Goal: Complete application form

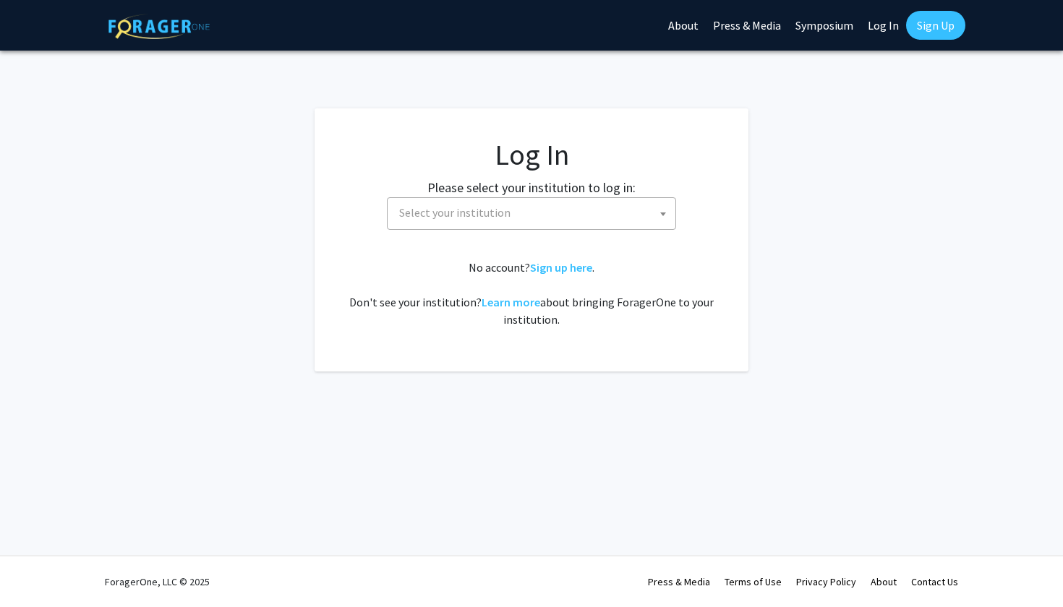
click at [494, 208] on span "Select your institution" at bounding box center [454, 212] width 111 height 14
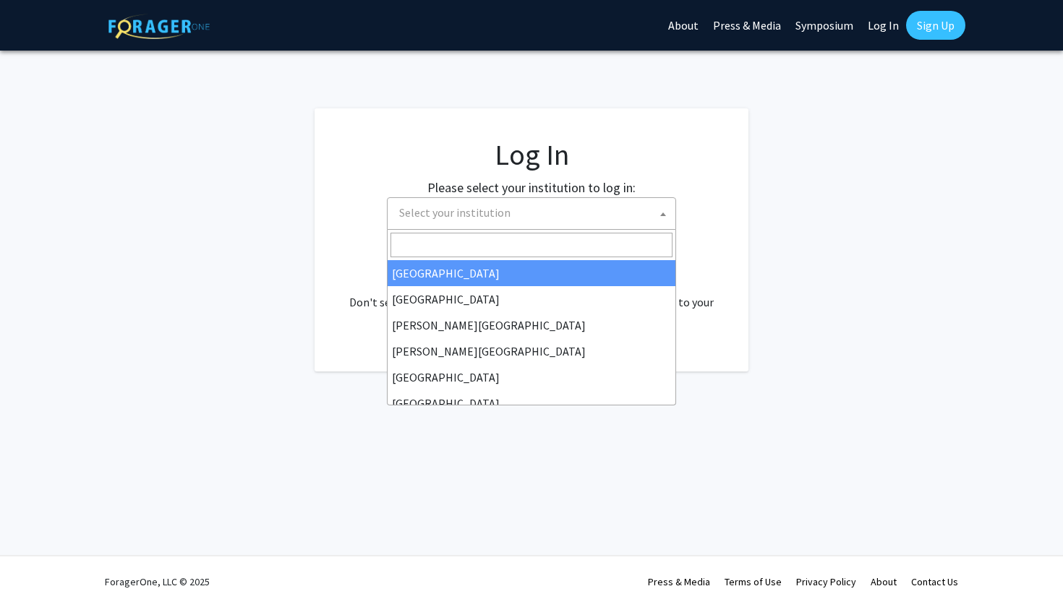
select select "34"
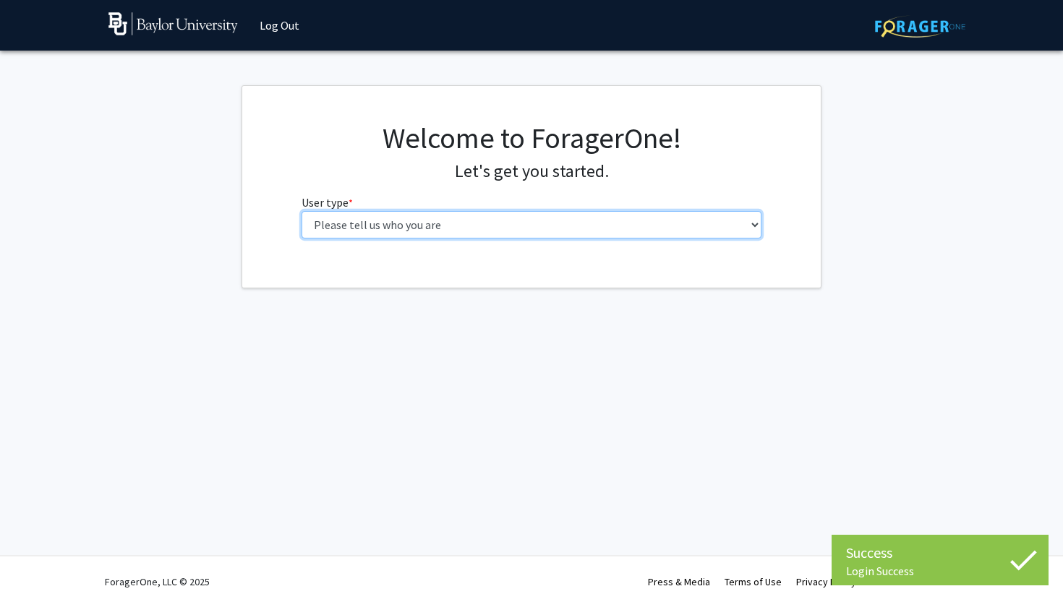
select select "1: undergrad"
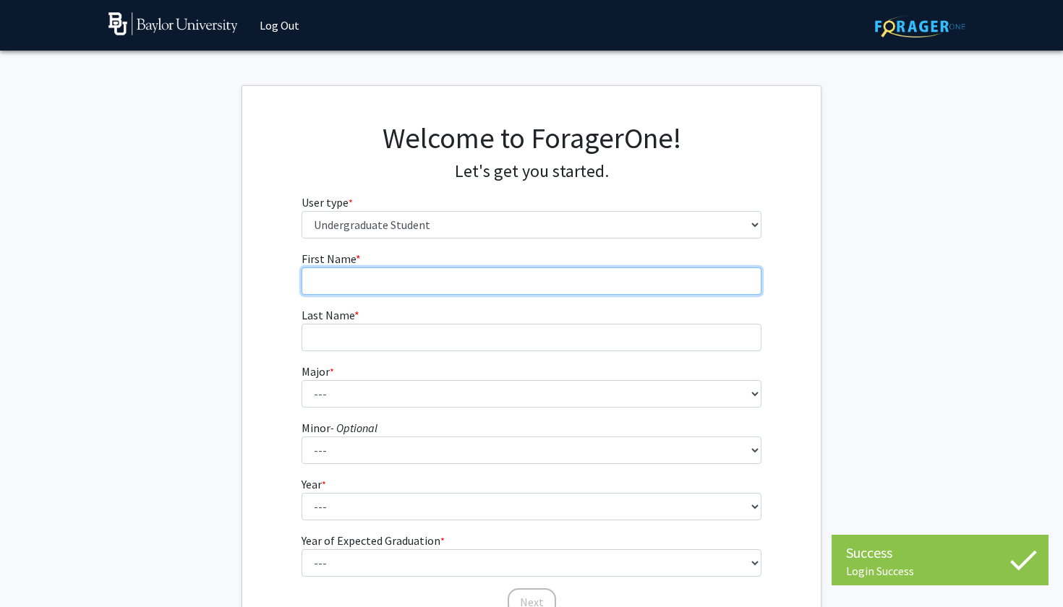
click at [625, 285] on input "First Name * required" at bounding box center [532, 281] width 461 height 27
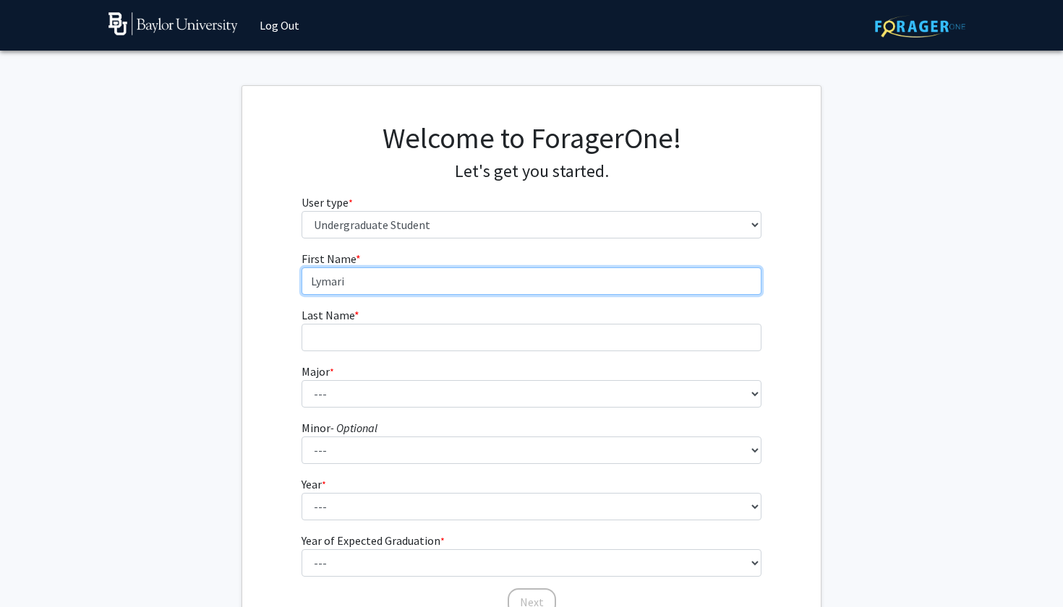
type input "Lymari"
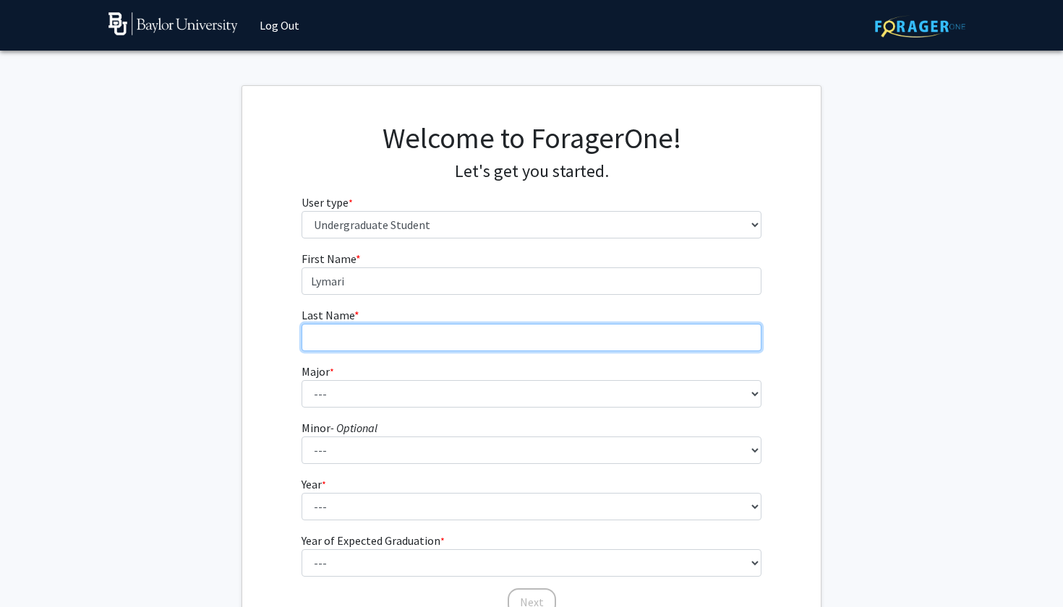
click at [515, 342] on input "Last Name * required" at bounding box center [532, 337] width 461 height 27
type input "Feliciano"
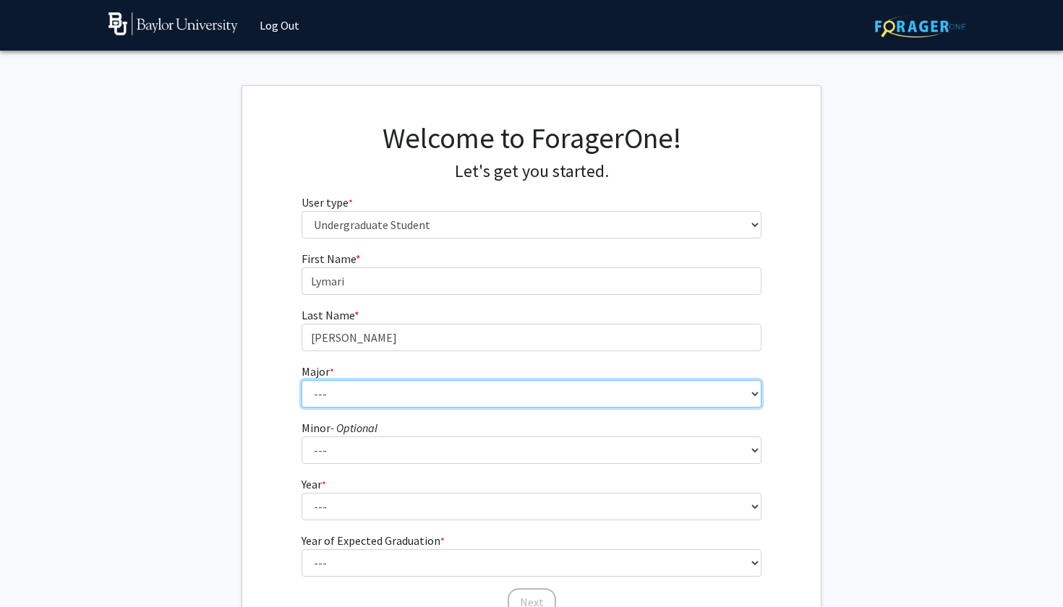
select select "16: 2681"
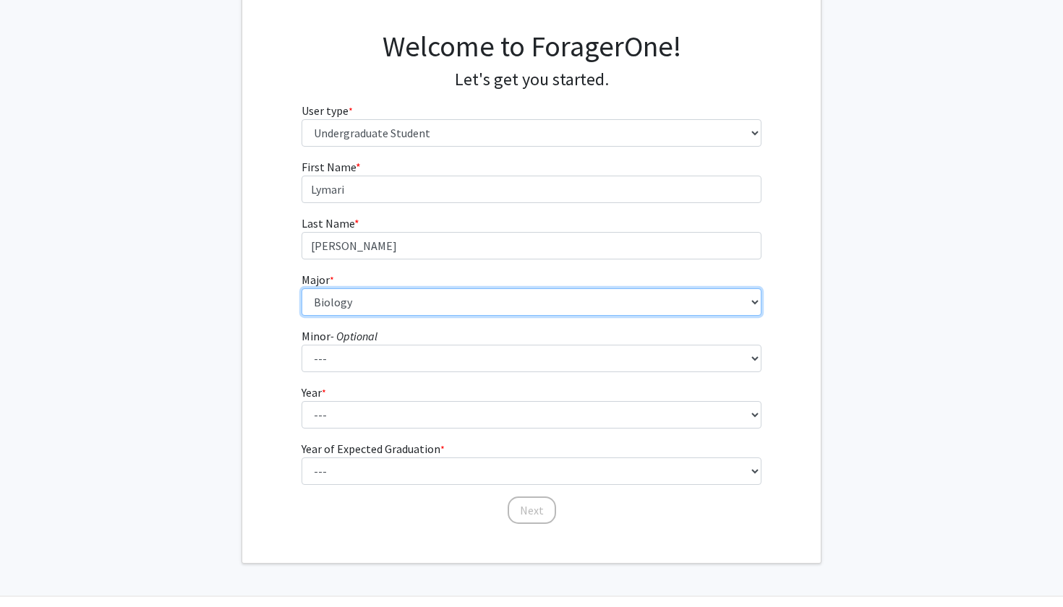
scroll to position [115, 0]
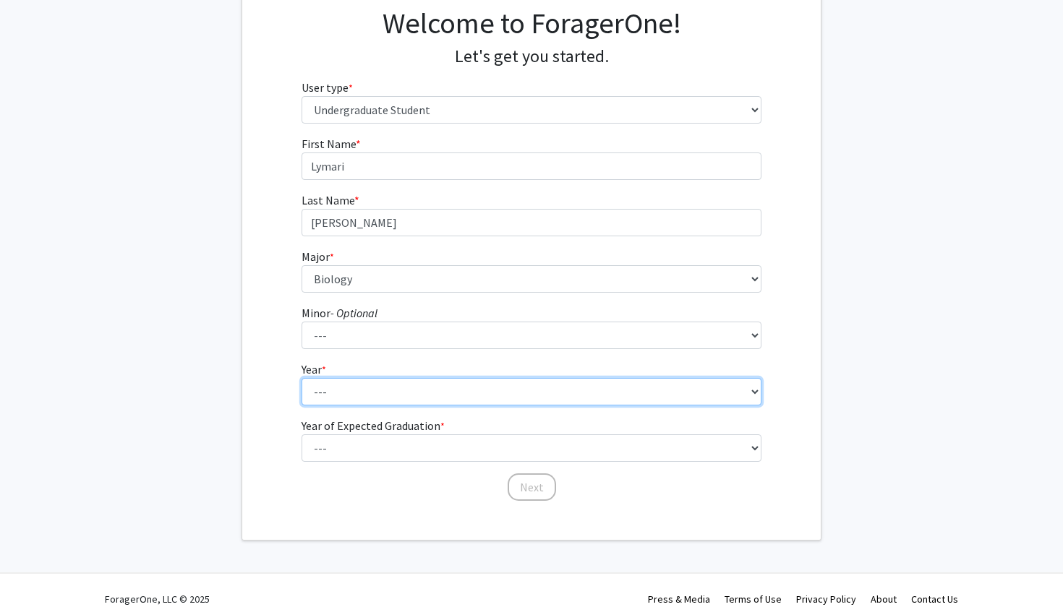
select select "1: first-year"
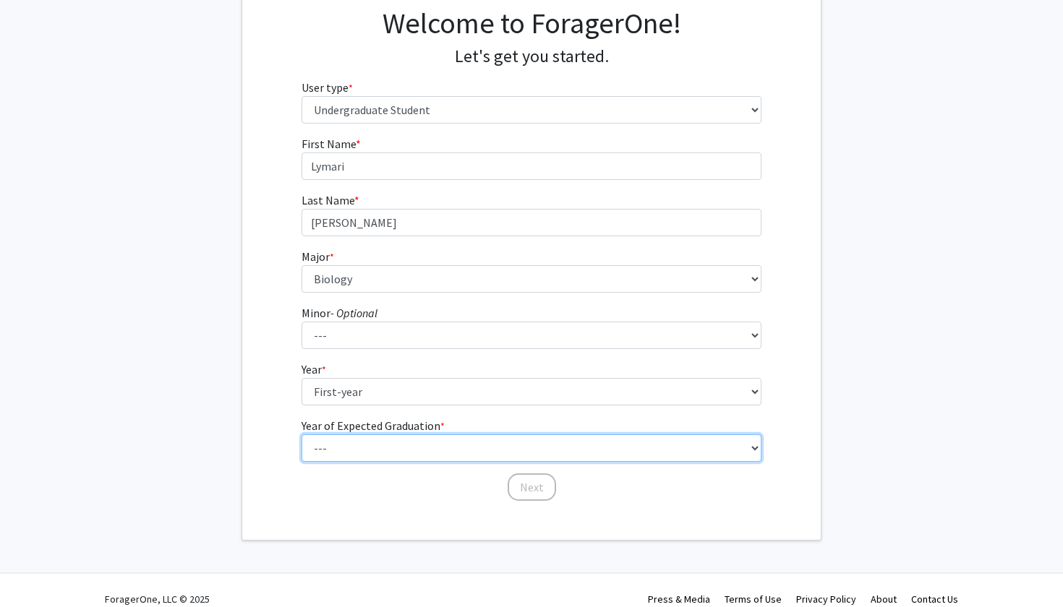
select select "5: 2029"
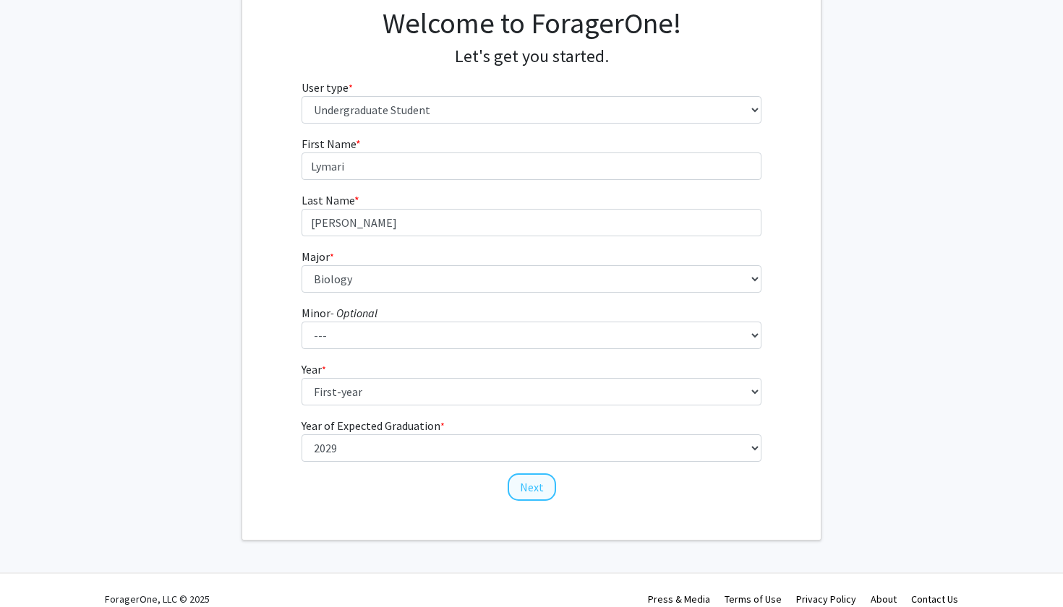
click at [517, 496] on button "Next" at bounding box center [532, 487] width 48 height 27
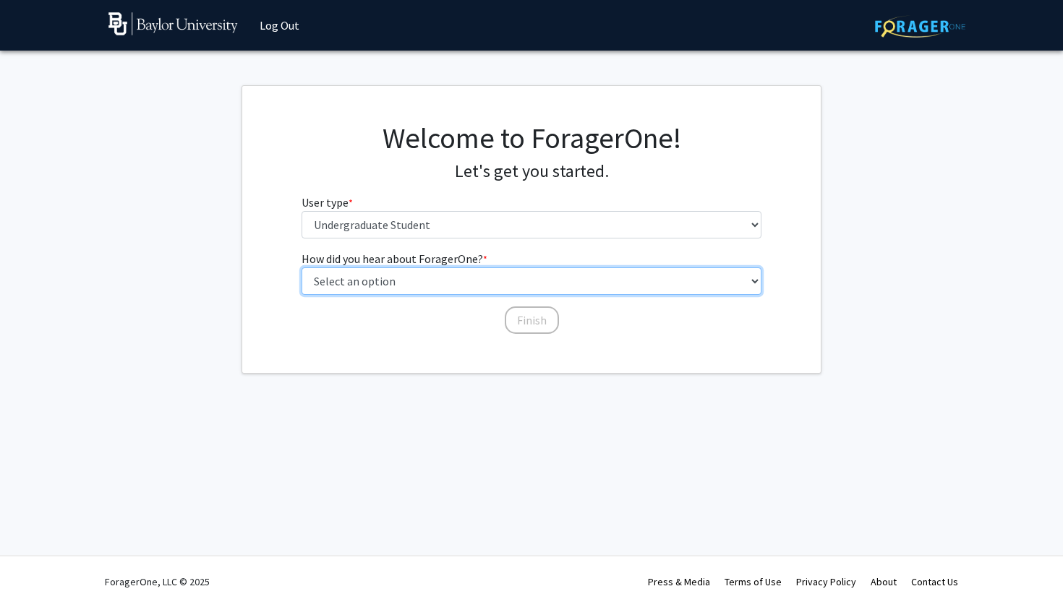
select select "5: other"
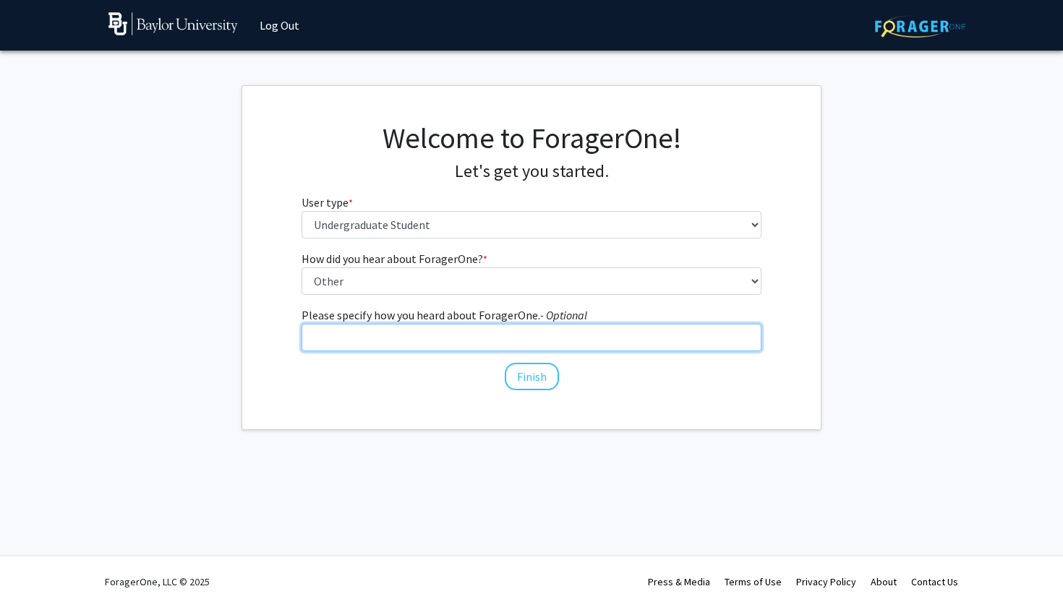
click at [460, 342] on input "Please specify how you heard about ForagerOne. - Optional" at bounding box center [532, 337] width 461 height 27
click at [379, 337] on input "Research Club meeting" at bounding box center [532, 337] width 461 height 27
drag, startPoint x: 377, startPoint y: 338, endPoint x: 284, endPoint y: 330, distance: 93.0
click at [284, 330] on div "How did you hear about ForagerOne? * required Select an option Peer/student rec…" at bounding box center [531, 321] width 578 height 142
click at [315, 338] on input "(BURST meeting" at bounding box center [532, 337] width 461 height 27
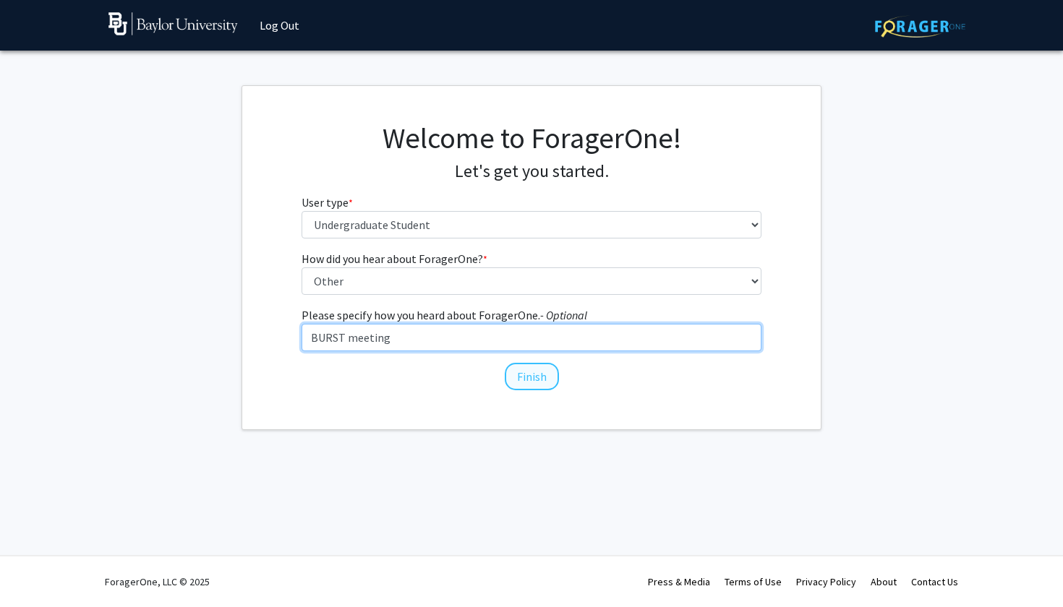
type input "BURST meeting"
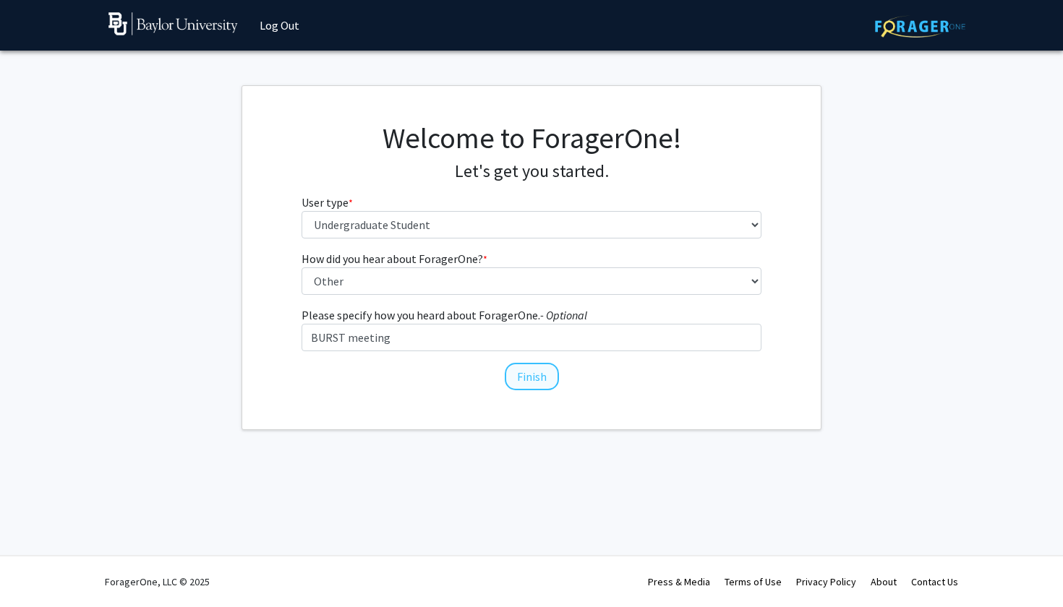
click at [518, 364] on button "Finish" at bounding box center [532, 376] width 54 height 27
